Goal: Information Seeking & Learning: Learn about a topic

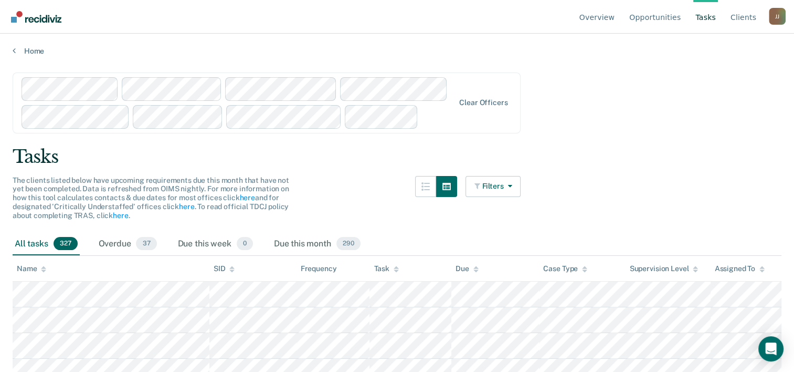
scroll to position [227, 0]
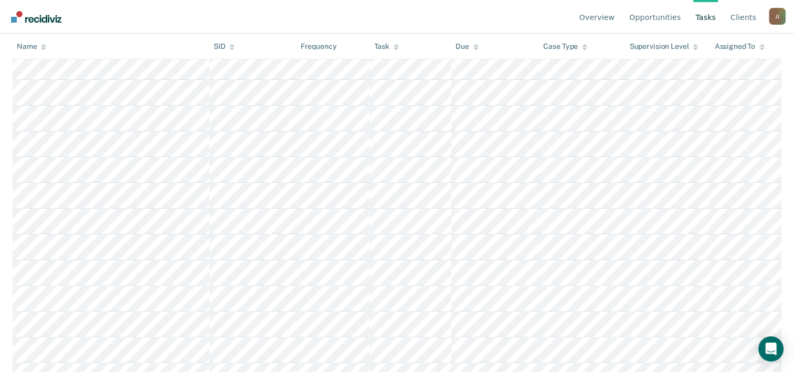
click at [159, 28] on div "Overdue 37" at bounding box center [128, 16] width 62 height 23
click at [694, 27] on link "Tasks" at bounding box center [706, 17] width 25 height 34
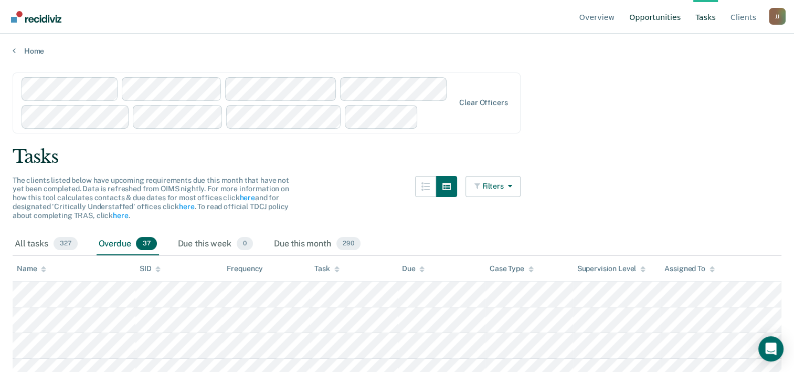
click at [657, 27] on link "Opportunities" at bounding box center [655, 17] width 56 height 34
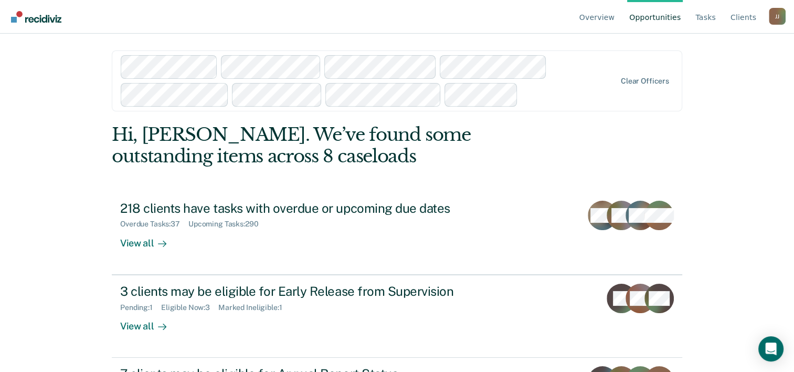
scroll to position [362, 0]
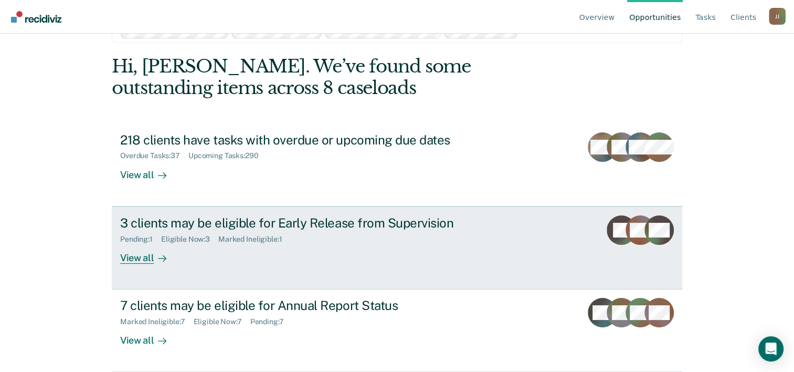
click at [161, 243] on div "View all" at bounding box center [149, 253] width 59 height 20
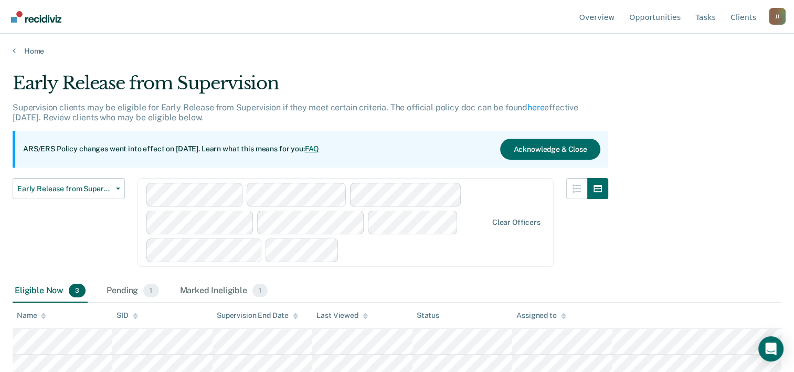
scroll to position [179, 0]
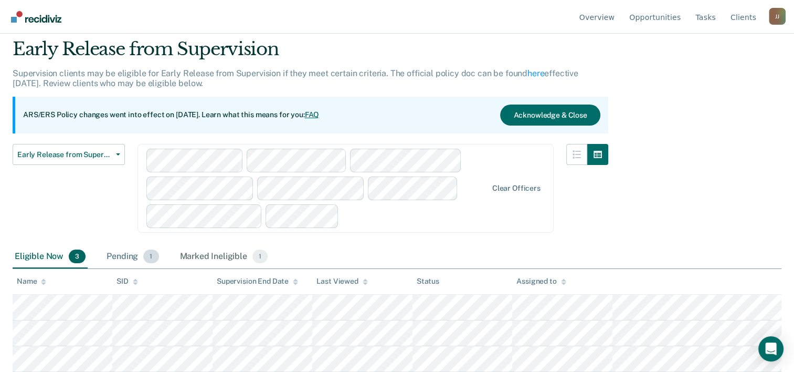
click at [161, 245] on div "Pending 1" at bounding box center [132, 256] width 56 height 23
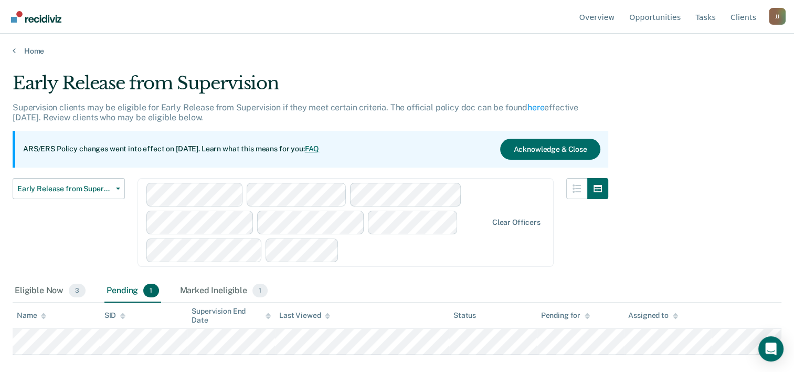
click at [693, 208] on main "Early Release from Supervision Supervision clients may be eligible for Early Re…" at bounding box center [397, 212] width 794 height 313
click at [270, 291] on div "Marked Ineligible 1" at bounding box center [224, 290] width 92 height 23
click at [12, 56] on div "Home" at bounding box center [397, 45] width 794 height 22
click at [16, 56] on div "Home" at bounding box center [397, 45] width 794 height 22
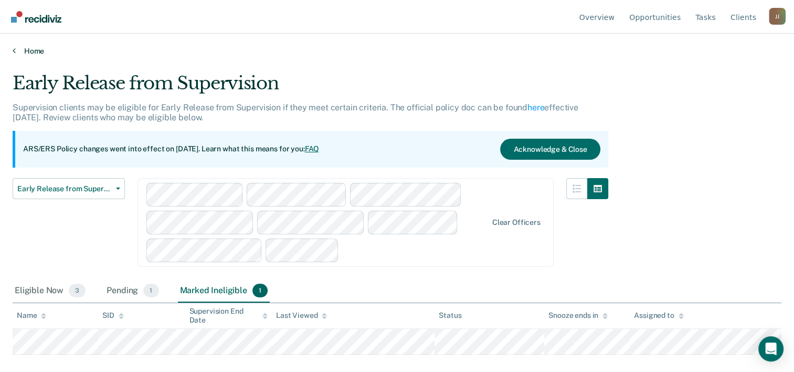
click at [16, 55] on icon at bounding box center [14, 50] width 3 height 8
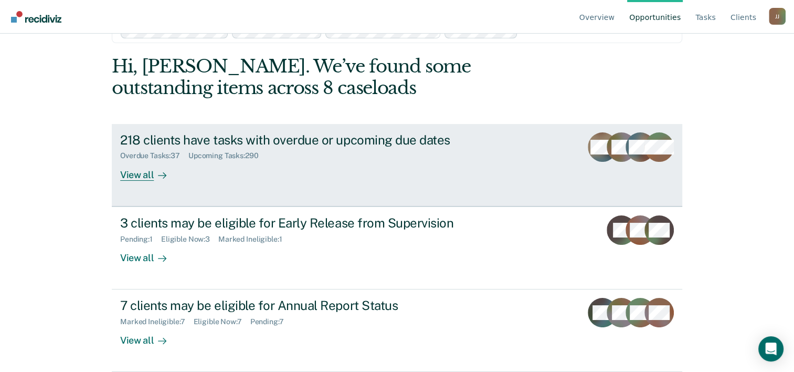
scroll to position [362, 0]
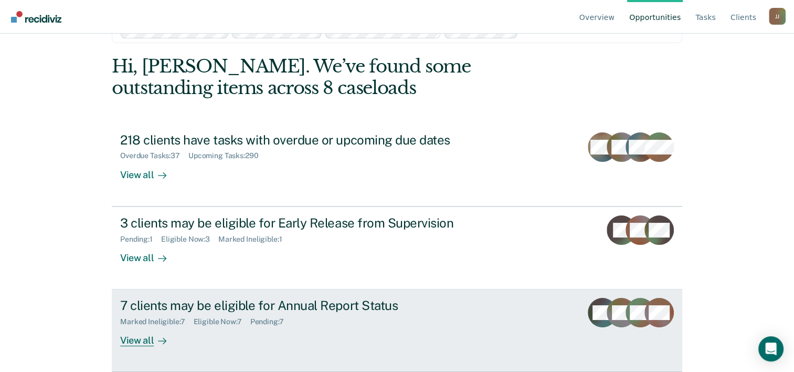
click at [158, 328] on div "View all" at bounding box center [149, 336] width 59 height 20
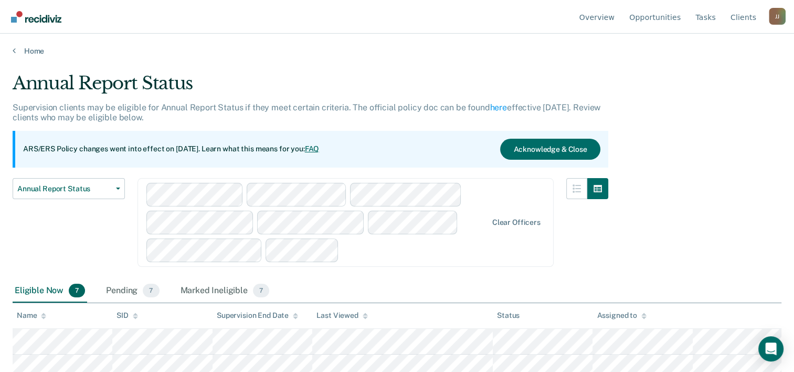
click at [672, 180] on div "Annual Report Status Supervision clients may be eligible for Annual Report Stat…" at bounding box center [397, 182] width 769 height 221
click at [25, 56] on link "Home" at bounding box center [397, 50] width 769 height 9
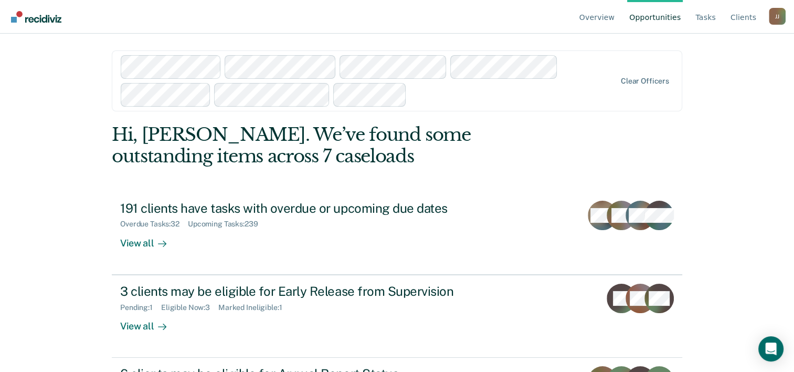
click at [189, 96] on div at bounding box center [369, 80] width 496 height 51
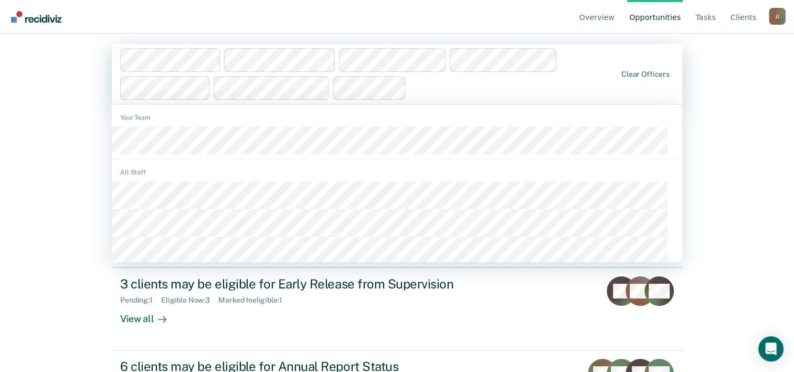
scroll to position [7, 0]
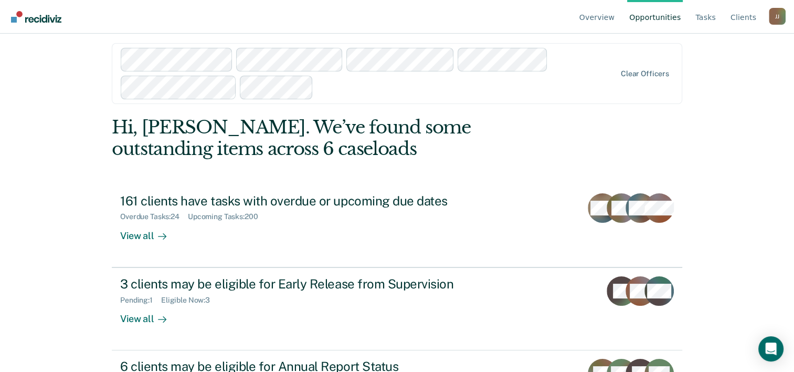
click at [185, 86] on div at bounding box center [369, 73] width 496 height 51
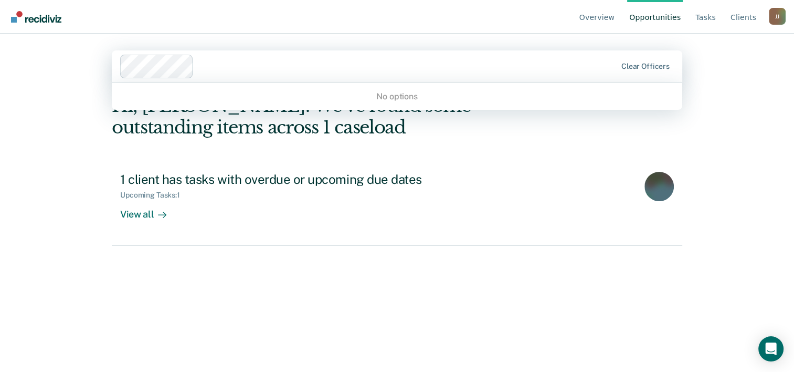
scroll to position [0, 0]
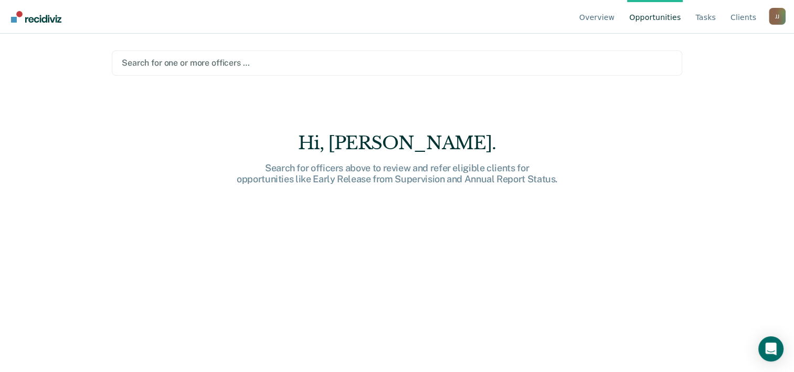
click at [81, 138] on div "Overview Opportunities Tasks Client s [PERSON_NAME] [PERSON_NAME] Profile How i…" at bounding box center [397, 186] width 794 height 372
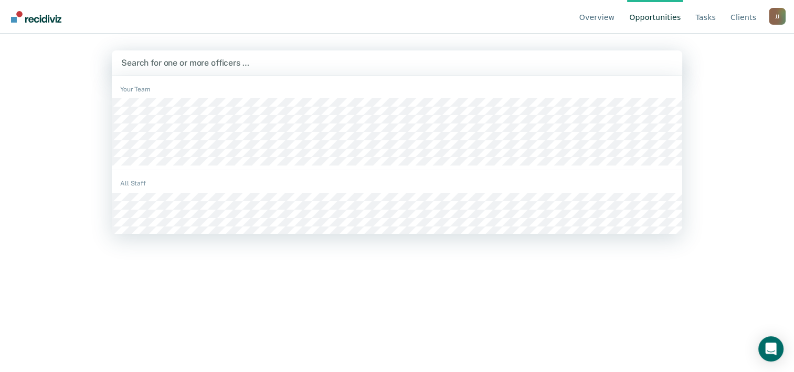
click at [197, 69] on div at bounding box center [397, 63] width 552 height 12
type input "f"
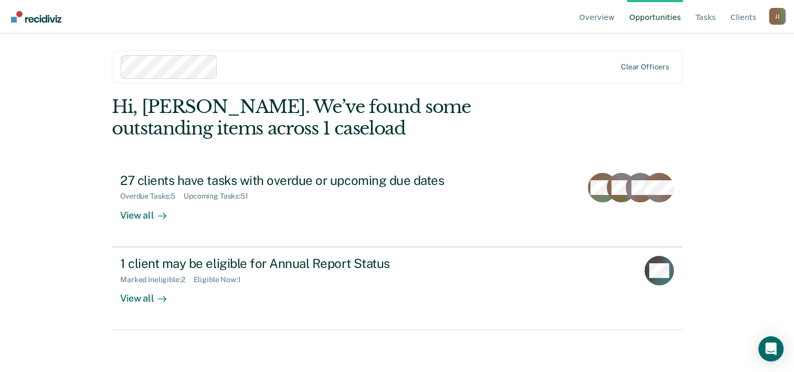
scroll to position [132, 0]
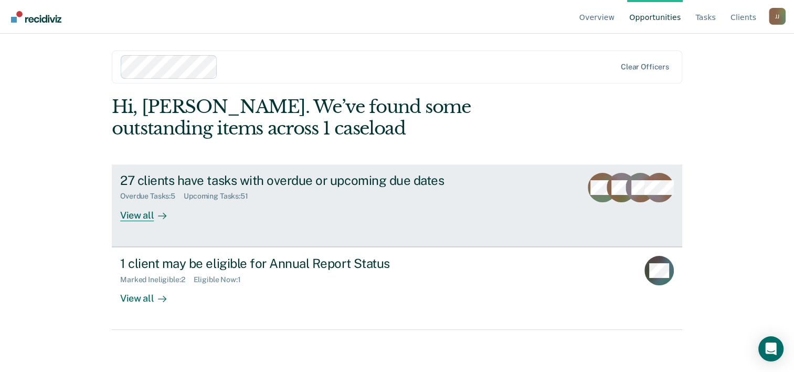
click at [174, 202] on div "View all" at bounding box center [149, 211] width 59 height 20
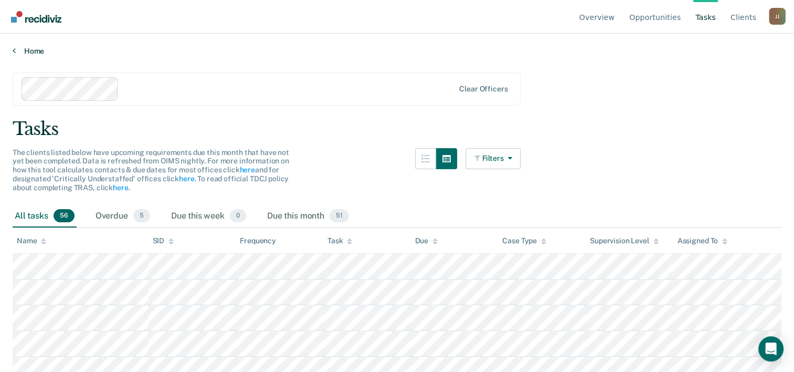
click at [27, 56] on link "Home" at bounding box center [397, 50] width 769 height 9
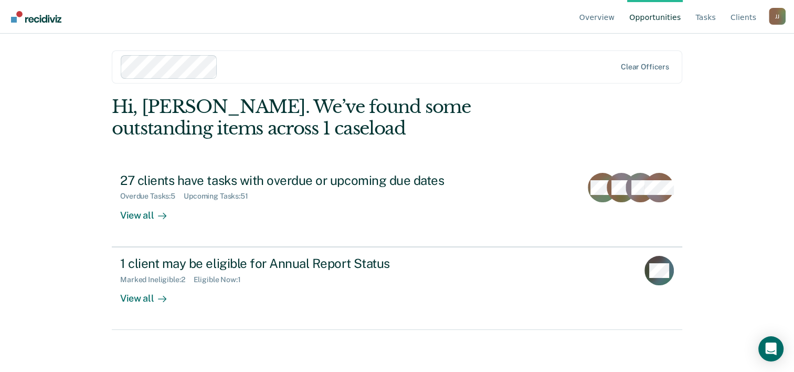
scroll to position [132, 0]
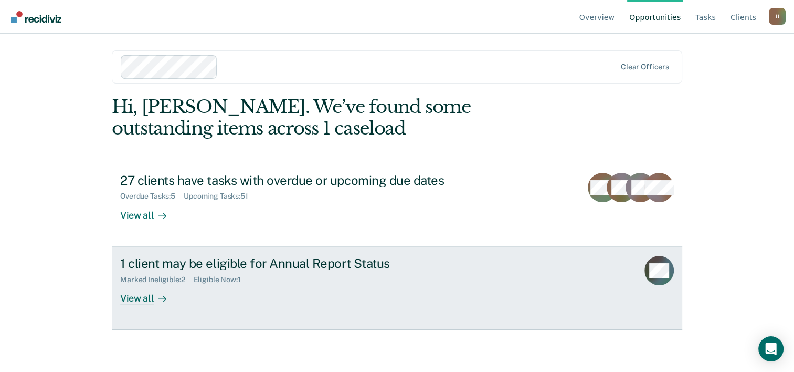
click at [162, 304] on div "View all" at bounding box center [149, 294] width 59 height 20
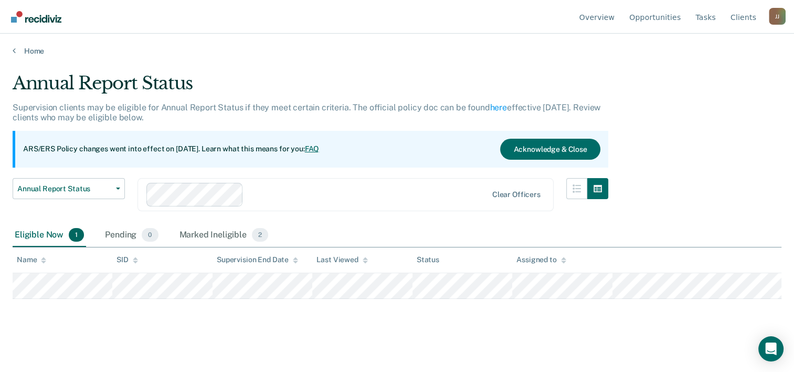
scroll to position [34, 0]
click at [601, 29] on link "Overview" at bounding box center [598, 17] width 40 height 34
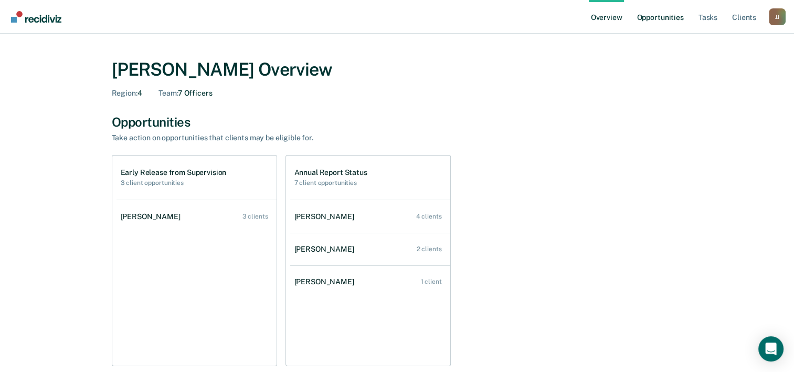
click at [635, 29] on link "Opportunities" at bounding box center [660, 17] width 51 height 34
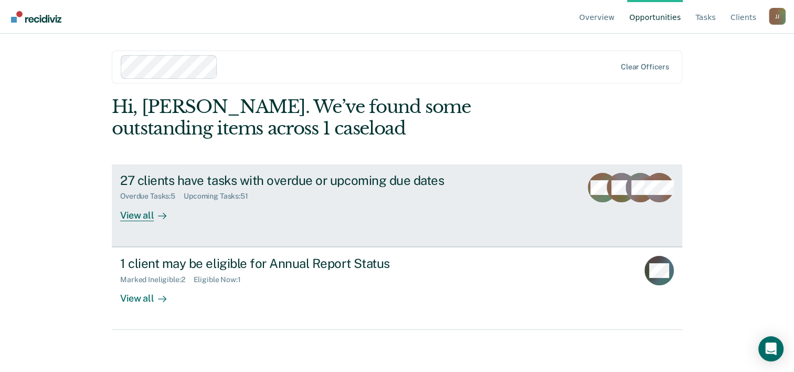
scroll to position [132, 0]
click at [172, 204] on div "View all" at bounding box center [149, 211] width 59 height 20
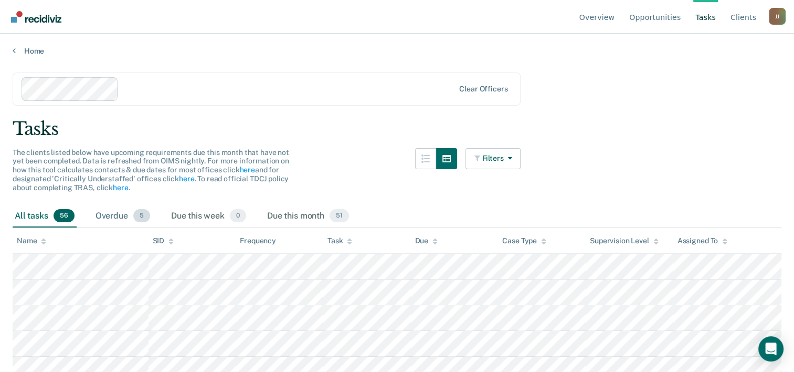
click at [152, 228] on div "Overdue 5" at bounding box center [122, 216] width 59 height 23
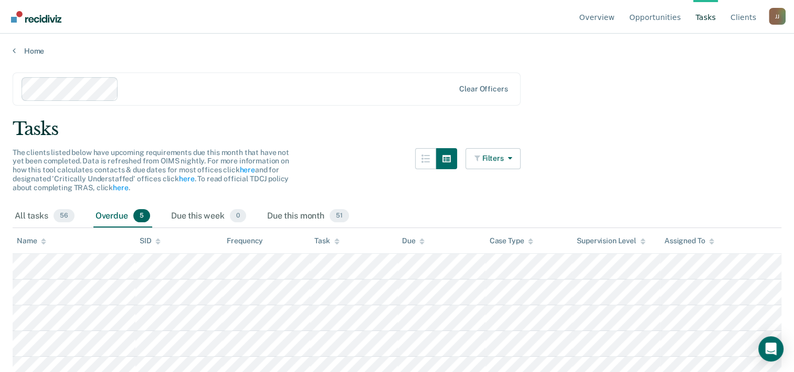
scroll to position [216, 0]
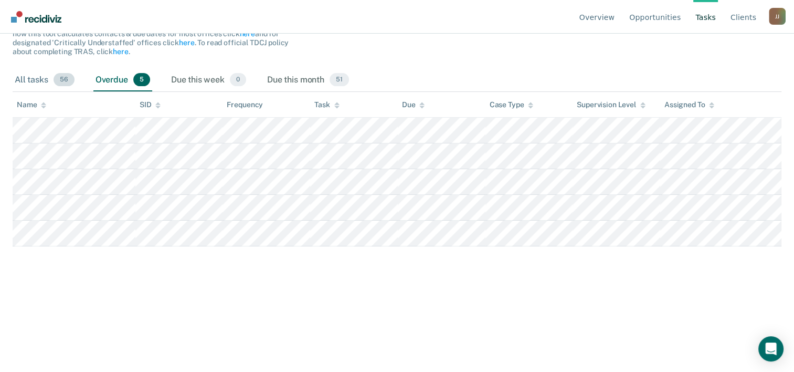
click at [71, 92] on div "All tasks 56" at bounding box center [45, 80] width 64 height 23
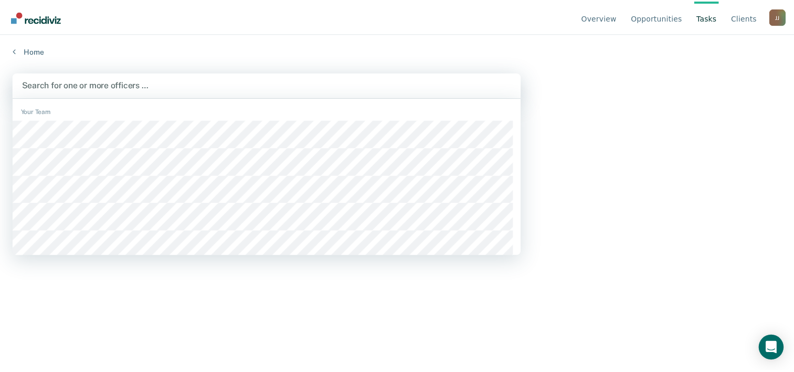
scroll to position [11, 0]
click at [116, 98] on div "Search for one or more officers …" at bounding box center [267, 84] width 508 height 25
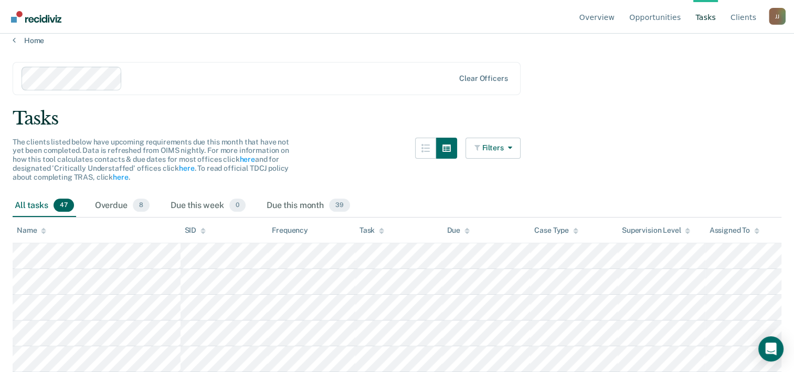
scroll to position [238, 0]
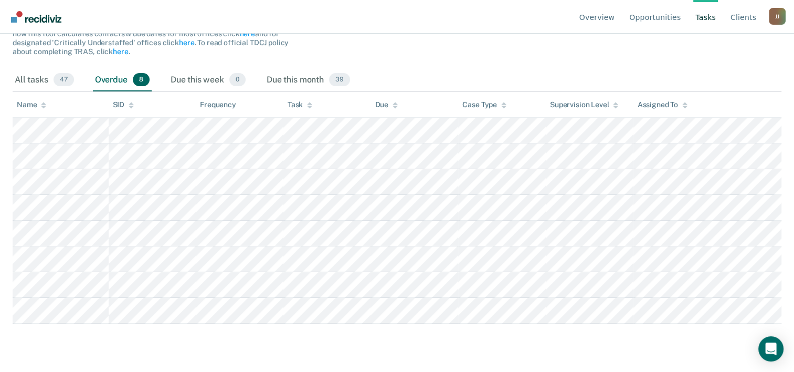
scroll to position [282, 0]
drag, startPoint x: 778, startPoint y: 148, endPoint x: 408, endPoint y: 33, distance: 387.1
click at [408, 33] on nav "Overview Opportunities Tasks Client s [PERSON_NAME] [PERSON_NAME] Profile How i…" at bounding box center [397, 16] width 778 height 33
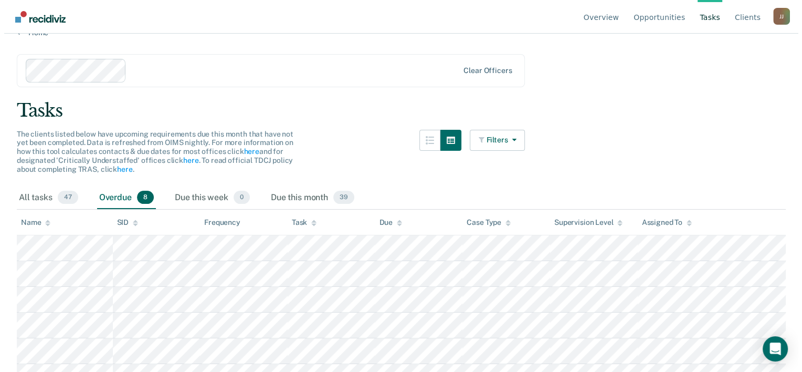
scroll to position [0, 0]
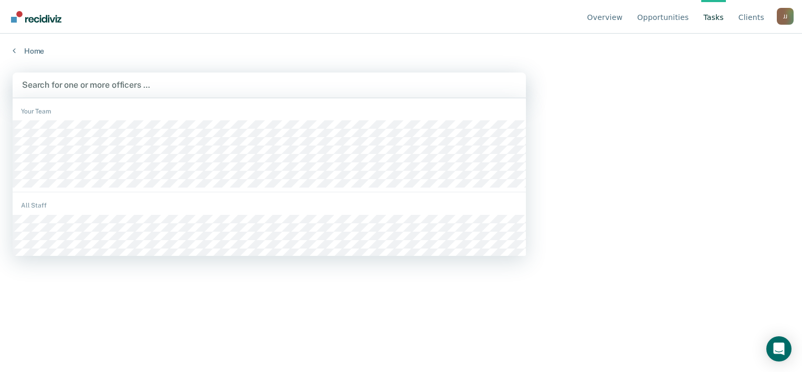
click at [138, 98] on div "Search for one or more officers …" at bounding box center [269, 84] width 513 height 25
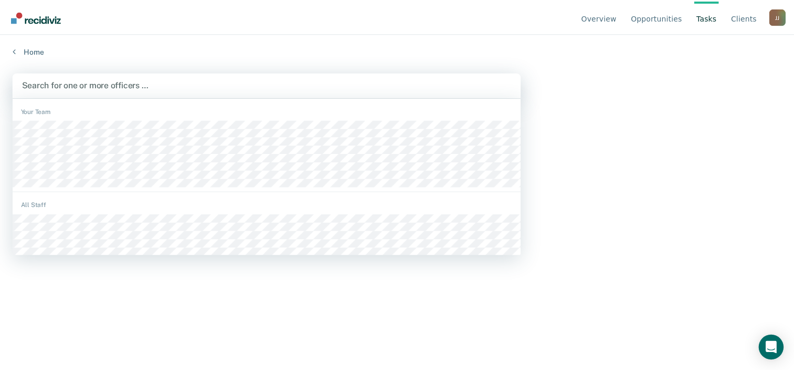
scroll to position [11, 0]
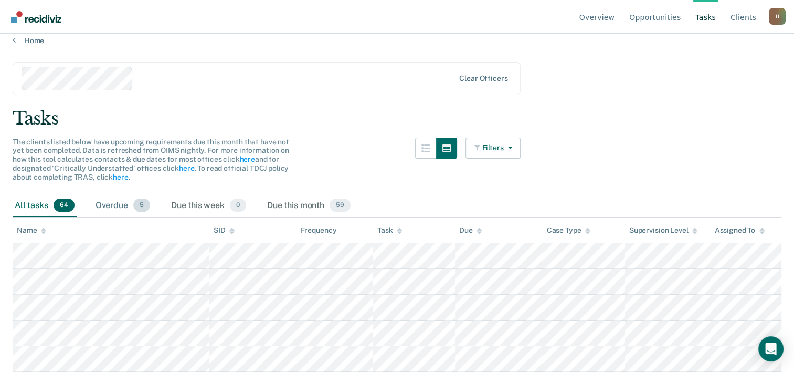
click at [152, 217] on div "Overdue 5" at bounding box center [122, 205] width 59 height 23
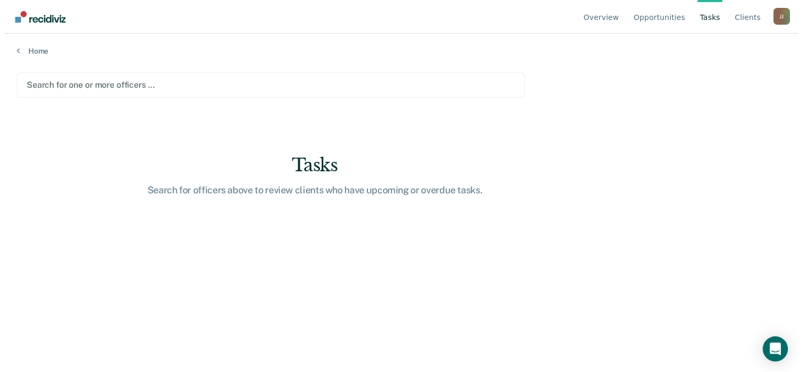
scroll to position [0, 0]
click at [131, 98] on div "Search for one or more officers …" at bounding box center [269, 84] width 513 height 25
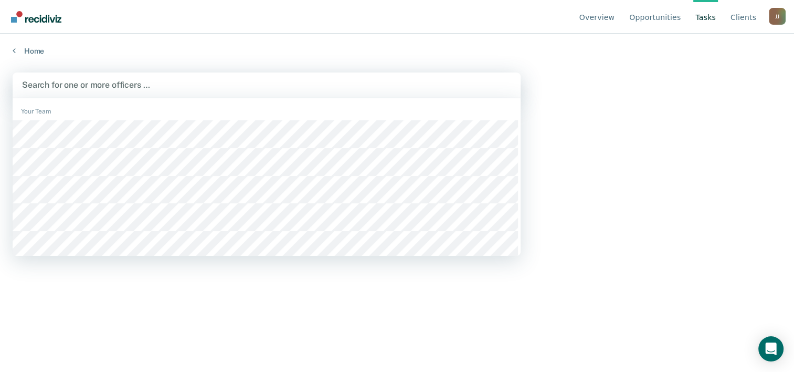
scroll to position [11, 0]
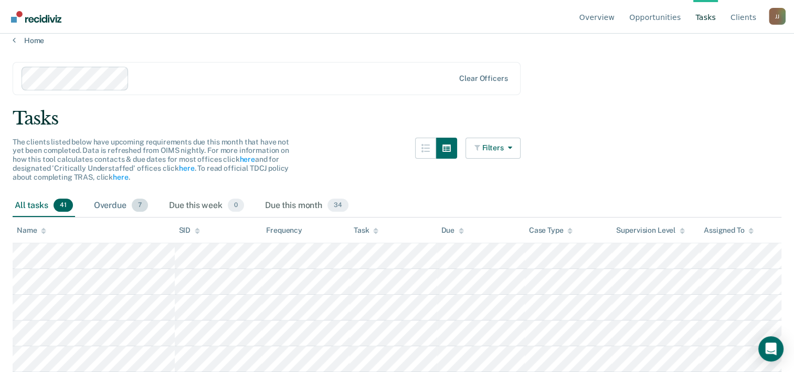
click at [150, 217] on div "Overdue 7" at bounding box center [121, 205] width 58 height 23
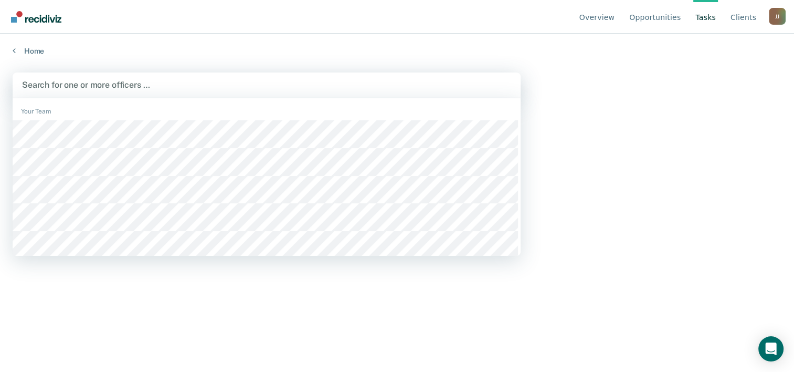
click at [132, 98] on div "1203 results available. Use Up and Down to choose options, press Enter to selec…" at bounding box center [267, 84] width 508 height 25
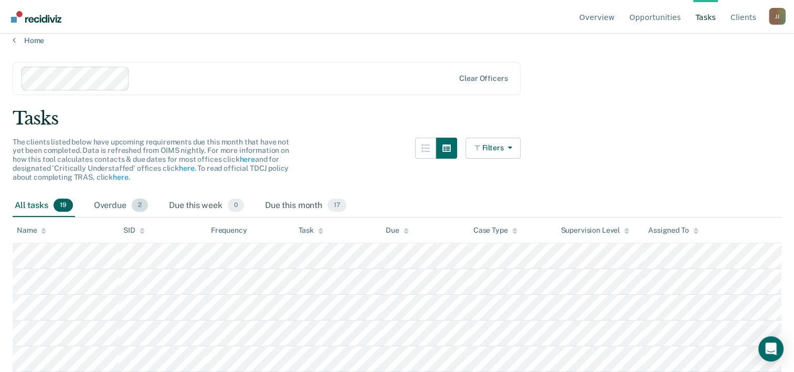
click at [150, 217] on div "Overdue 2" at bounding box center [121, 205] width 58 height 23
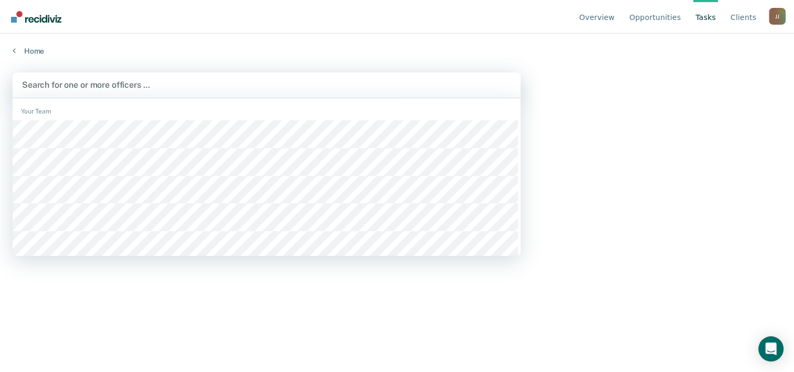
click at [129, 91] on div at bounding box center [266, 85] width 489 height 12
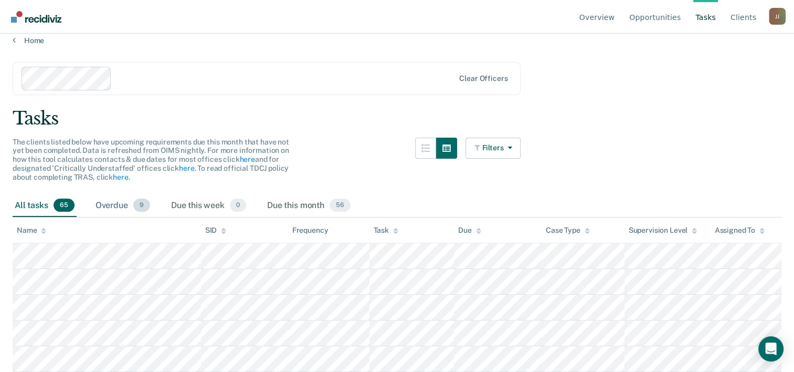
click at [152, 217] on div "Overdue 9" at bounding box center [122, 205] width 59 height 23
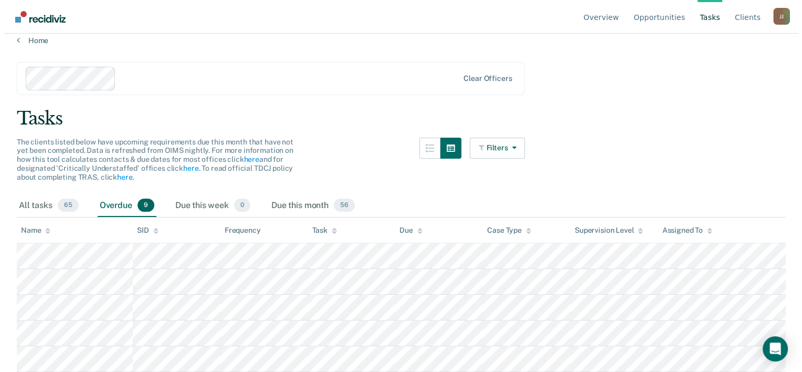
scroll to position [0, 0]
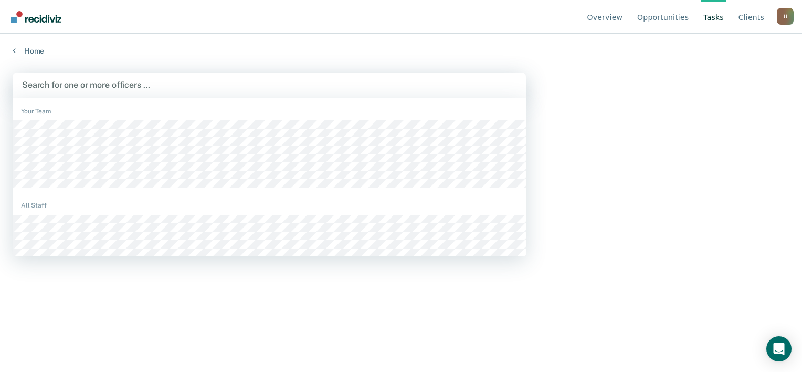
click at [113, 92] on div "Search for one or more officers …" at bounding box center [269, 85] width 497 height 14
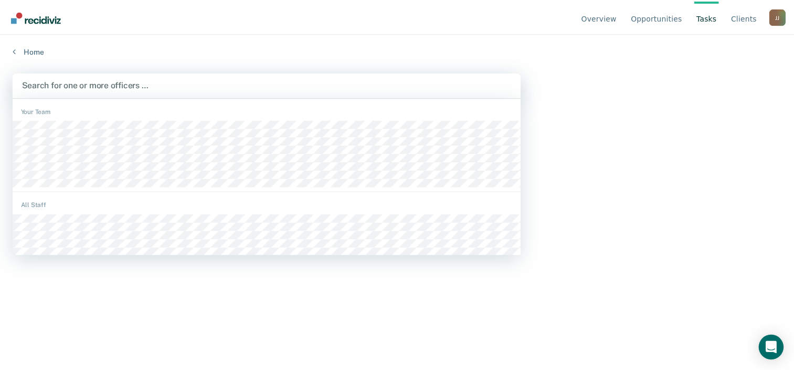
scroll to position [11, 0]
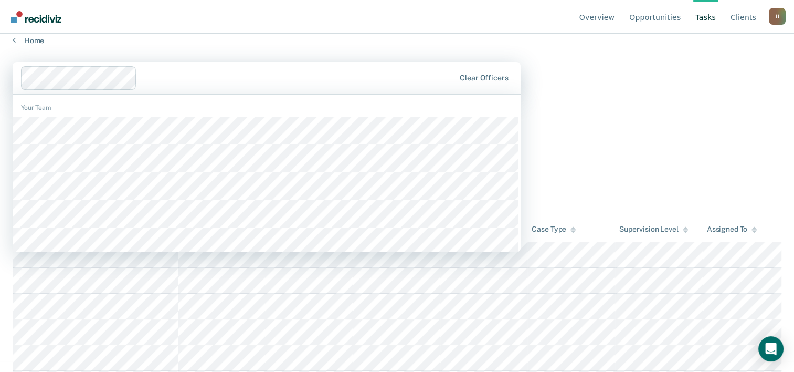
click at [198, 84] on div at bounding box center [298, 78] width 314 height 12
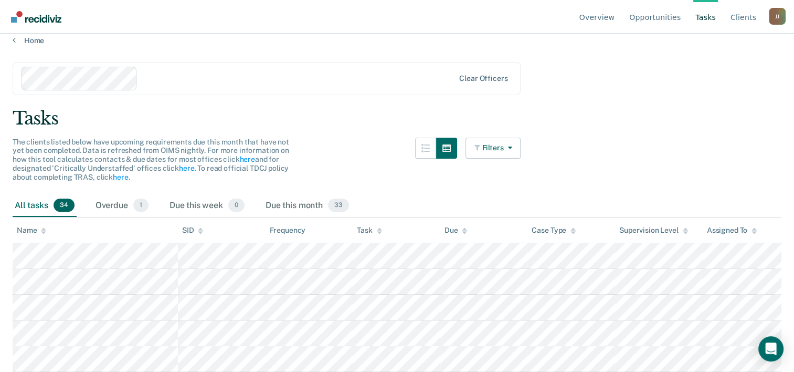
click at [302, 72] on main "Clear officers Tasks The clients listed below have upcoming requirements due th…" at bounding box center [397, 201] width 794 height 313
click at [151, 217] on div "Overdue 1" at bounding box center [121, 205] width 57 height 23
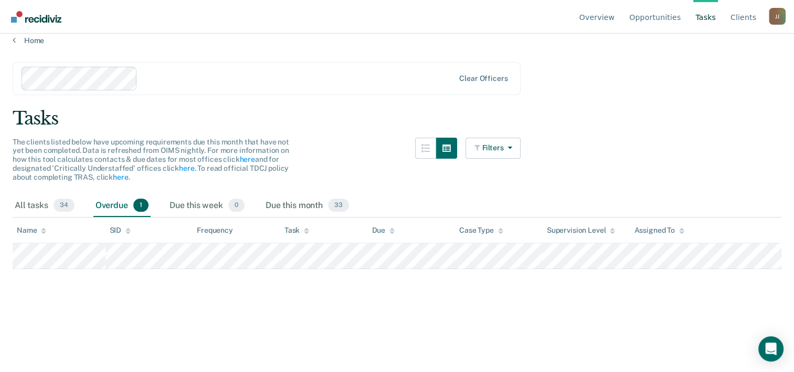
click at [645, 129] on div "Tasks" at bounding box center [397, 119] width 769 height 22
click at [728, 203] on main "Clear officers Tasks The clients listed below have upcoming requirements due th…" at bounding box center [397, 201] width 794 height 313
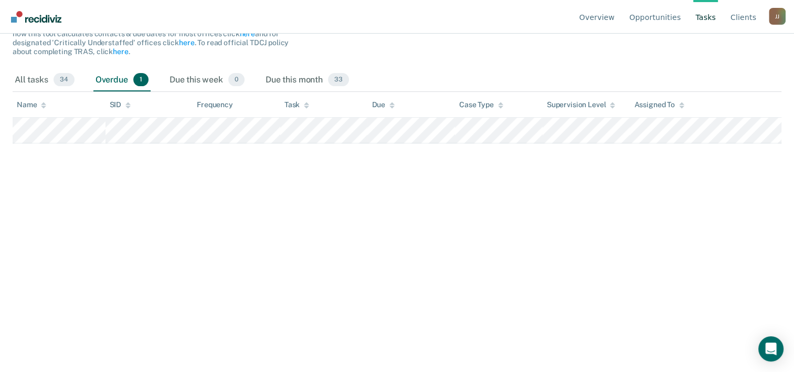
scroll to position [0, 0]
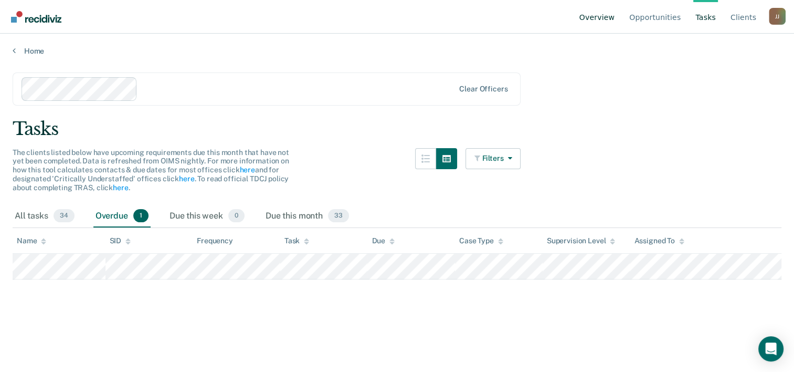
click at [586, 29] on link "Overview" at bounding box center [598, 17] width 40 height 34
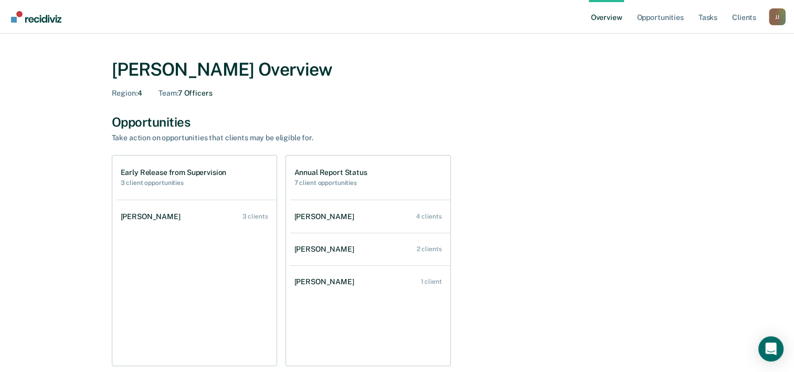
drag, startPoint x: 694, startPoint y: 128, endPoint x: 540, endPoint y: 158, distance: 156.7
click at [540, 158] on div "[PERSON_NAME] Overview Region : 4 Team : 7 Officers Opportunities Take action o…" at bounding box center [397, 357] width 630 height 622
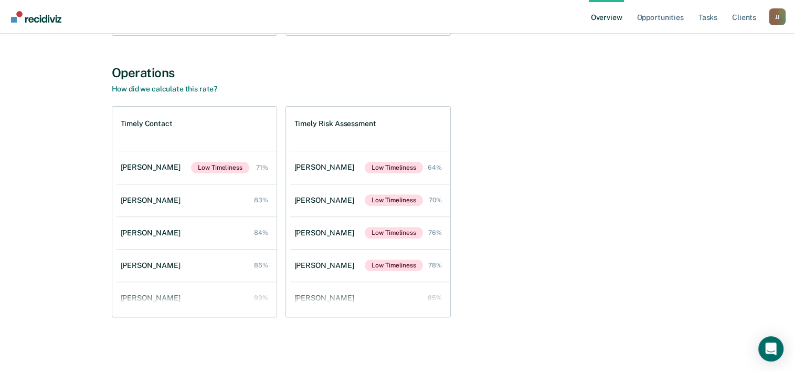
scroll to position [649, 0]
